Goal: Contribute content: Add original content to the website for others to see

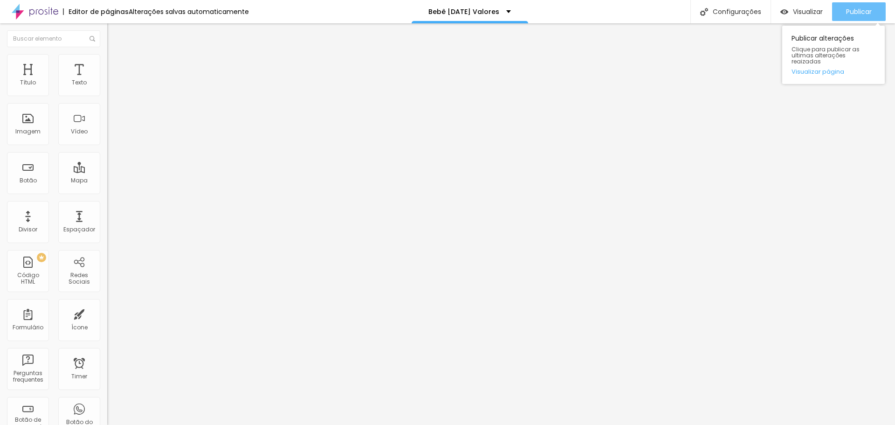
click at [855, 13] on span "Publicar" at bounding box center [859, 11] width 26 height 7
click at [858, 14] on span "Publicar" at bounding box center [859, 11] width 26 height 7
click at [868, 11] on span "Publicar" at bounding box center [859, 11] width 26 height 7
click at [844, 15] on button "Publicar" at bounding box center [859, 11] width 54 height 19
click at [870, 11] on span "Publicar" at bounding box center [859, 11] width 26 height 7
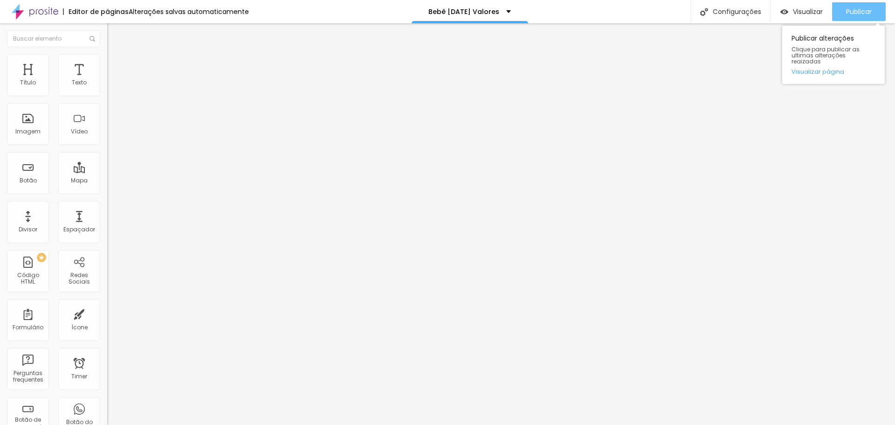
click at [868, 9] on span "Publicar" at bounding box center [859, 11] width 26 height 7
click at [865, 6] on div "Publicar" at bounding box center [859, 11] width 26 height 19
click at [865, 14] on span "Publicar" at bounding box center [859, 11] width 26 height 7
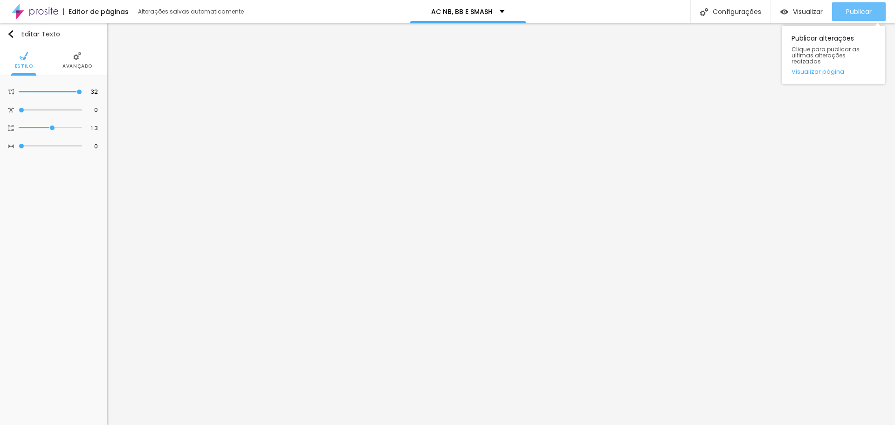
click at [868, 8] on span "Publicar" at bounding box center [859, 11] width 26 height 7
